Goal: Transaction & Acquisition: Purchase product/service

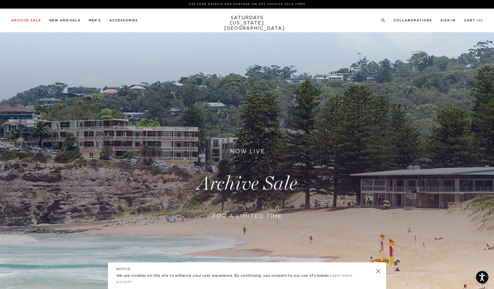
click at [105, 24] on div "Archive Sale Men's Tees Shirts Shorts Swim Knitwear Pants Sweats Women's" at bounding box center [247, 21] width 494 height 24
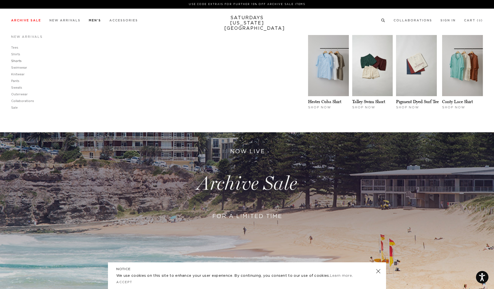
click at [17, 61] on link "Shorts" at bounding box center [16, 60] width 11 height 3
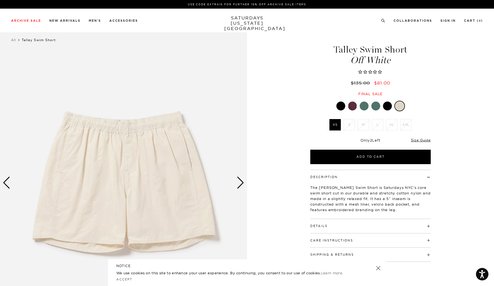
click at [246, 179] on img at bounding box center [123, 182] width 247 height 309
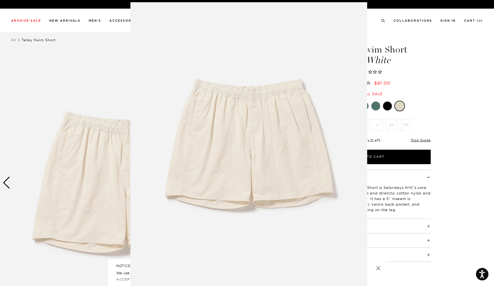
click at [311, 104] on img at bounding box center [249, 144] width 237 height 284
